Goal: Task Accomplishment & Management: Complete application form

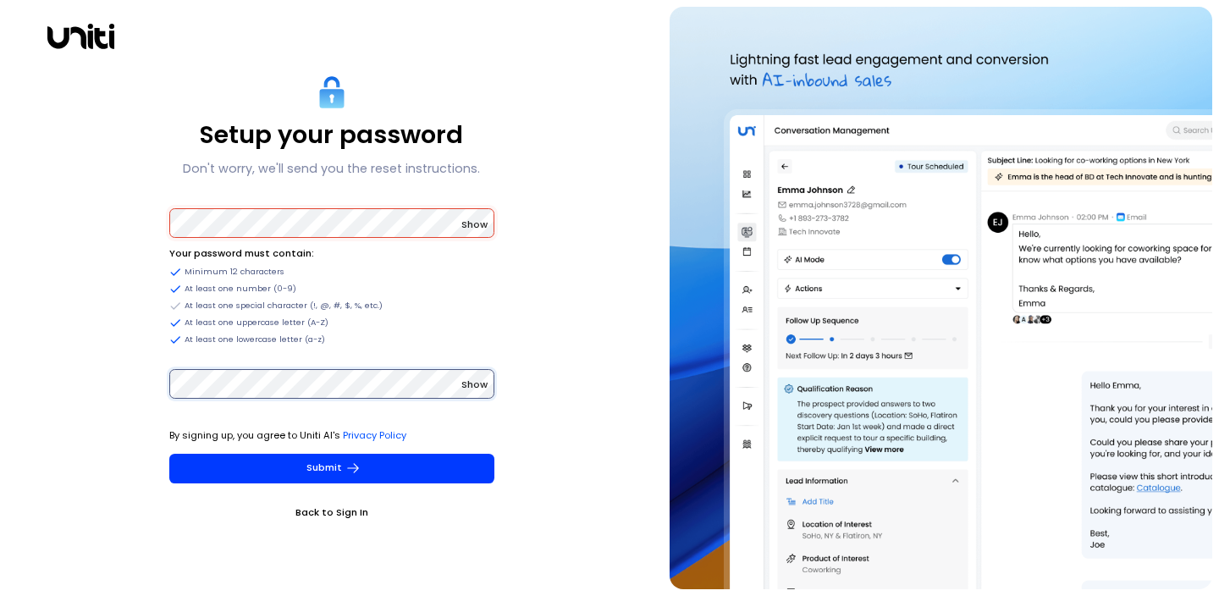
click at [169, 454] on button "Submit" at bounding box center [331, 469] width 325 height 30
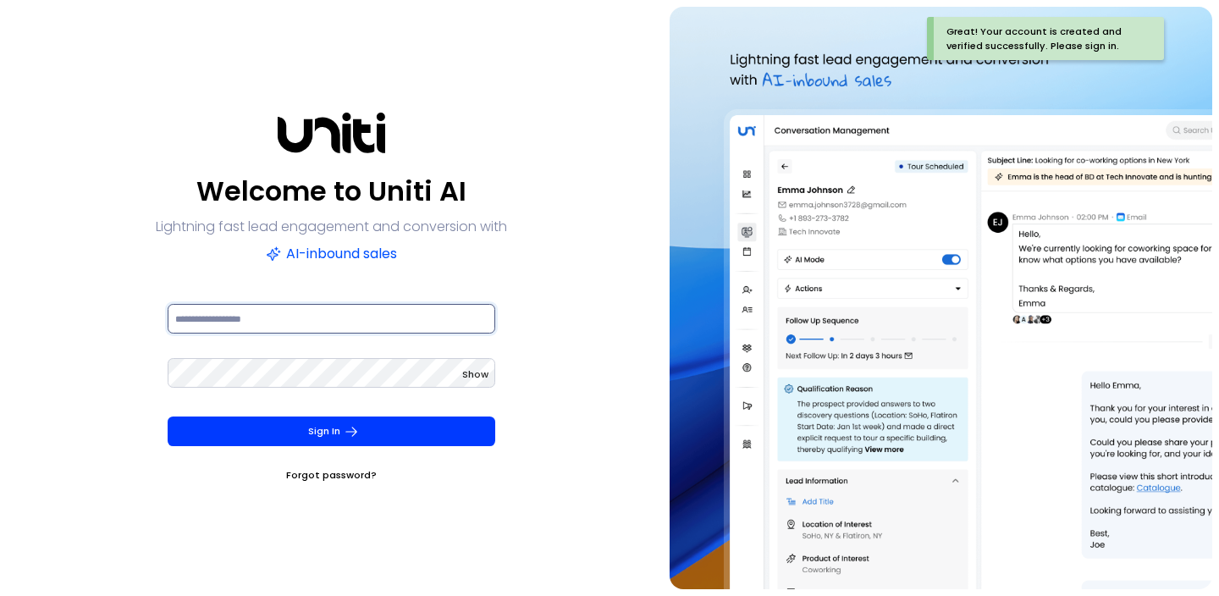
click at [241, 320] on input at bounding box center [332, 319] width 328 height 30
type input "**********"
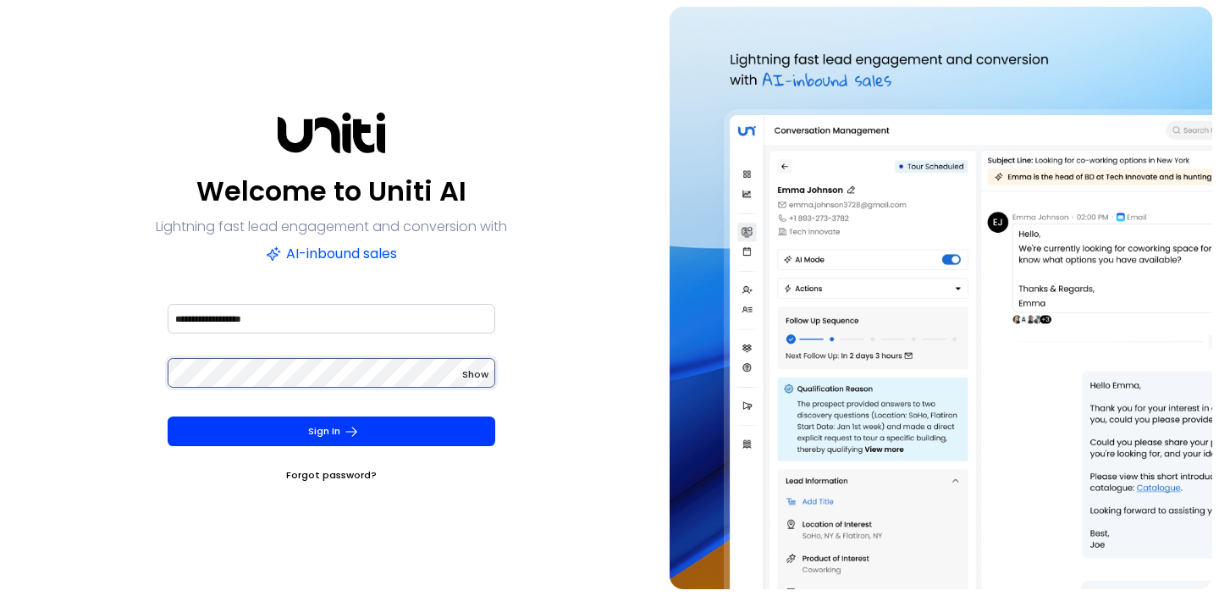
click at [168, 417] on button "Sign In" at bounding box center [332, 432] width 328 height 30
